Goal: Task Accomplishment & Management: Use online tool/utility

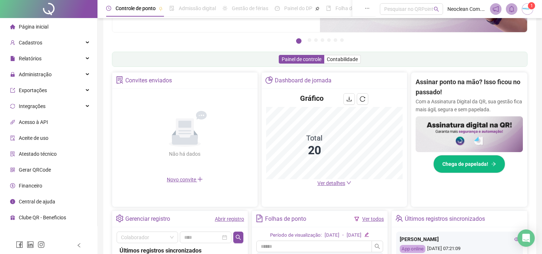
scroll to position [160, 0]
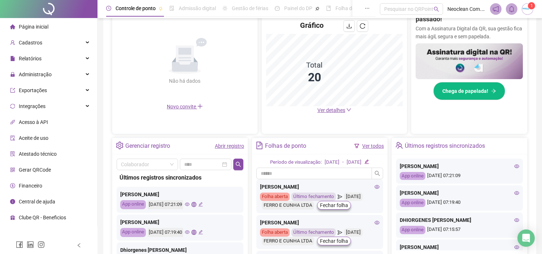
click at [52, 82] on ul "Página inicial Cadastros Relatórios Administração Exportações Integrações Acess…" at bounding box center [48, 122] width 97 height 208
click at [57, 78] on div "Administração" at bounding box center [48, 74] width 94 height 14
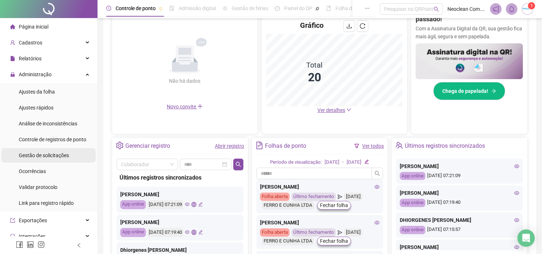
click at [49, 158] on div "Gestão de solicitações" at bounding box center [44, 155] width 50 height 14
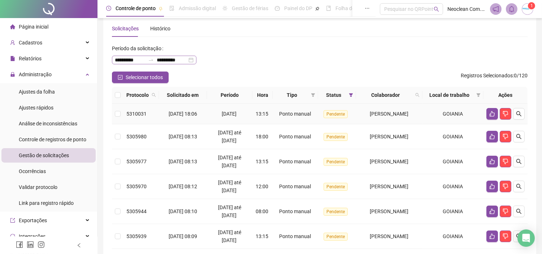
scroll to position [12, 0]
click at [127, 75] on span "Selecionar todos" at bounding box center [144, 78] width 37 height 8
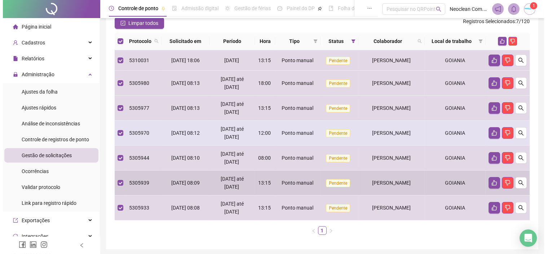
scroll to position [52, 0]
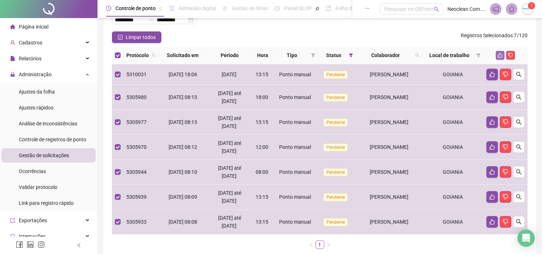
click at [501, 56] on icon "like" at bounding box center [499, 55] width 5 height 5
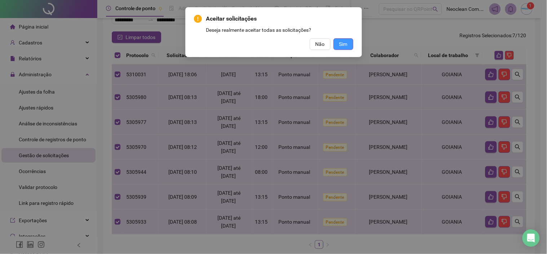
click at [342, 42] on span "Sim" at bounding box center [344, 44] width 8 height 8
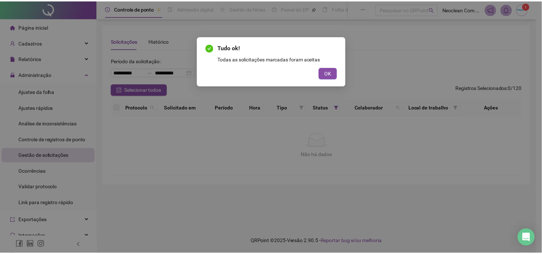
scroll to position [0, 0]
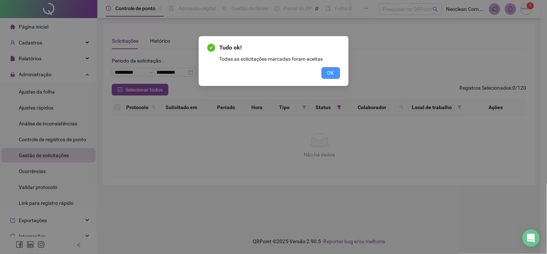
click at [335, 76] on button "OK" at bounding box center [331, 73] width 18 height 12
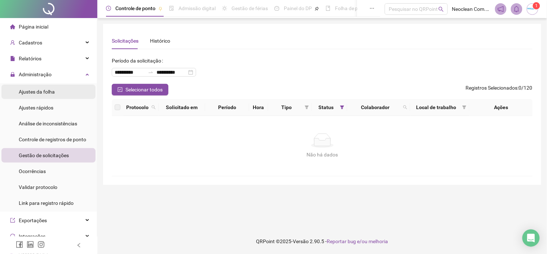
click at [59, 97] on li "Ajustes da folha" at bounding box center [48, 91] width 94 height 14
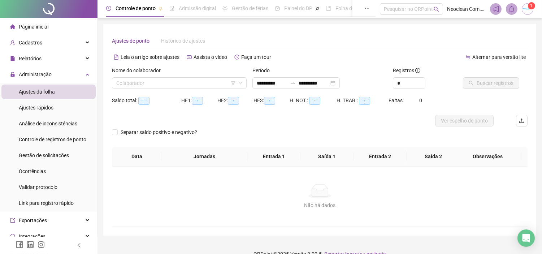
type input "**********"
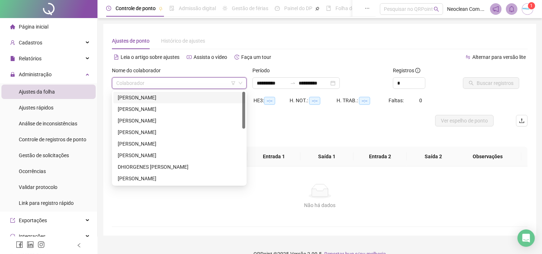
click at [150, 82] on input "search" at bounding box center [175, 83] width 119 height 11
click at [147, 153] on div "[PERSON_NAME]" at bounding box center [179, 155] width 123 height 8
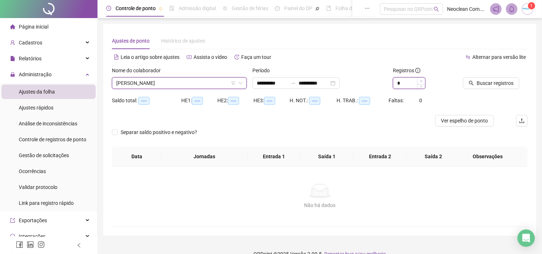
type input "*"
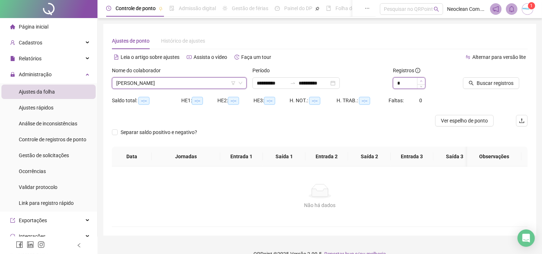
click at [421, 80] on icon "up" at bounding box center [421, 81] width 3 height 3
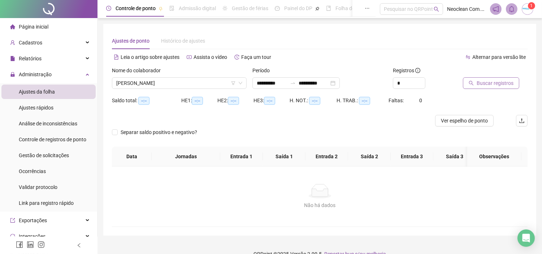
click at [476, 84] on button "Buscar registros" at bounding box center [491, 83] width 56 height 12
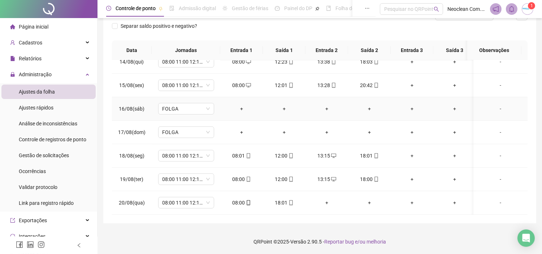
scroll to position [322, 0]
drag, startPoint x: 117, startPoint y: 198, endPoint x: 152, endPoint y: 198, distance: 35.0
click at [152, 198] on tr "20/08(qua) 08:00 11:00 12:12 18:00 08:00 18:01 + + + + -" at bounding box center [321, 202] width 418 height 23
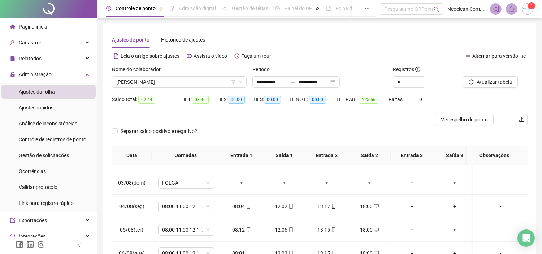
scroll to position [0, 0]
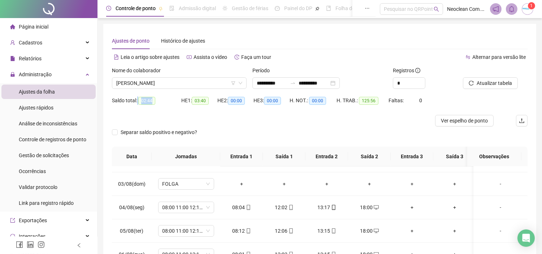
drag, startPoint x: 139, startPoint y: 99, endPoint x: 167, endPoint y: 99, distance: 27.8
click at [167, 99] on div "Saldo total: 02:44" at bounding box center [146, 100] width 69 height 8
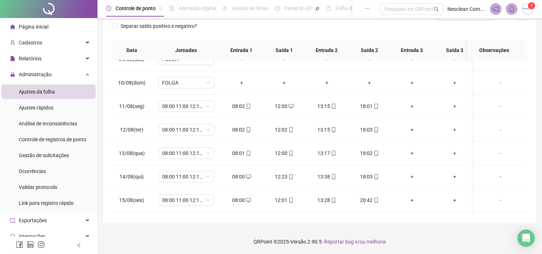
scroll to position [322, 0]
